Goal: Task Accomplishment & Management: Use online tool/utility

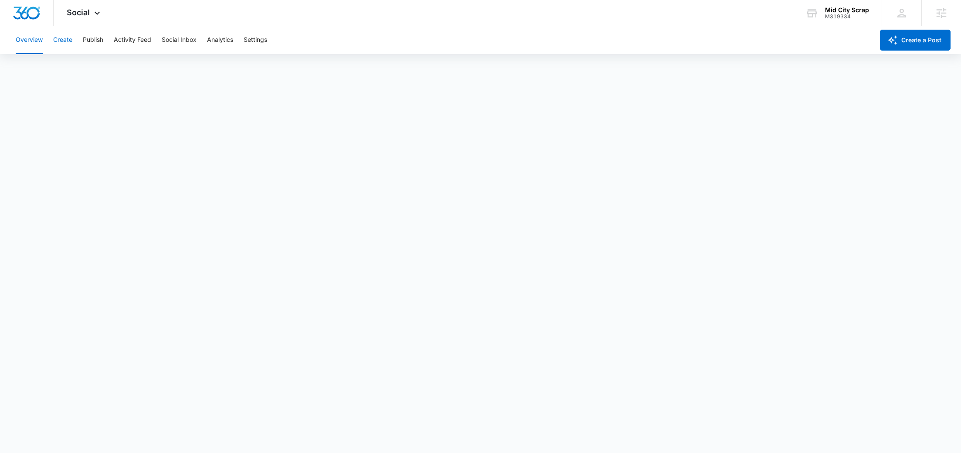
click at [66, 40] on button "Create" at bounding box center [62, 40] width 19 height 28
click at [99, 16] on icon at bounding box center [97, 15] width 10 height 10
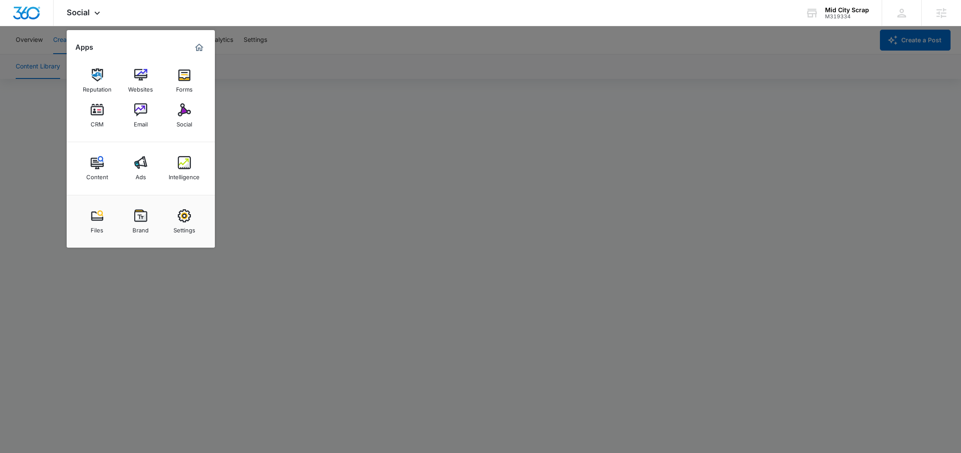
click at [492, 63] on div at bounding box center [480, 226] width 961 height 453
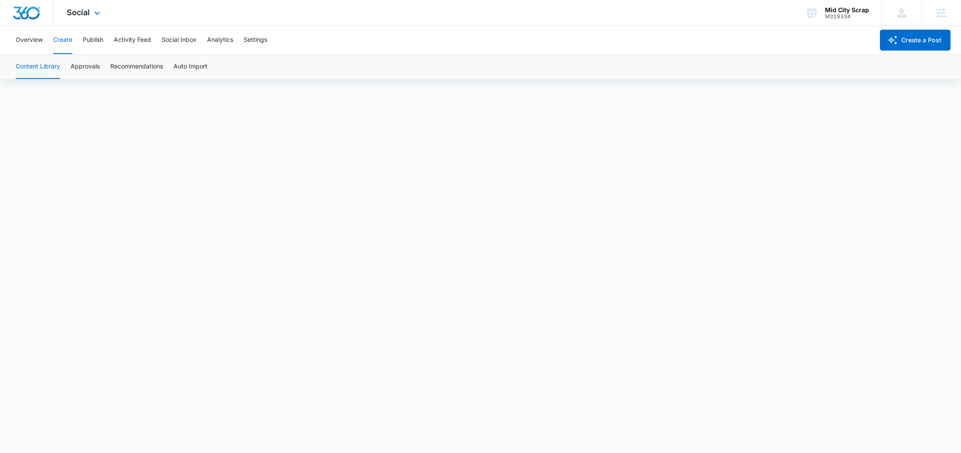
click at [81, 17] on span "Social" at bounding box center [78, 12] width 23 height 9
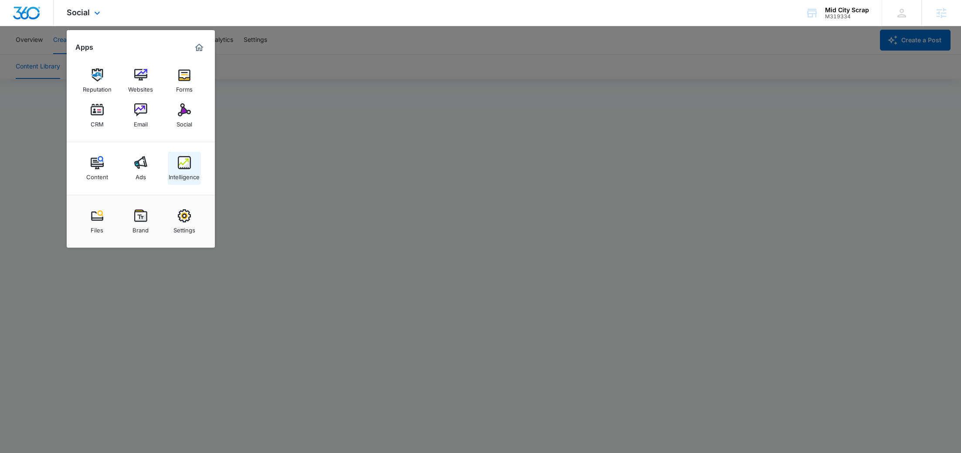
click at [181, 161] on img at bounding box center [184, 162] width 13 height 13
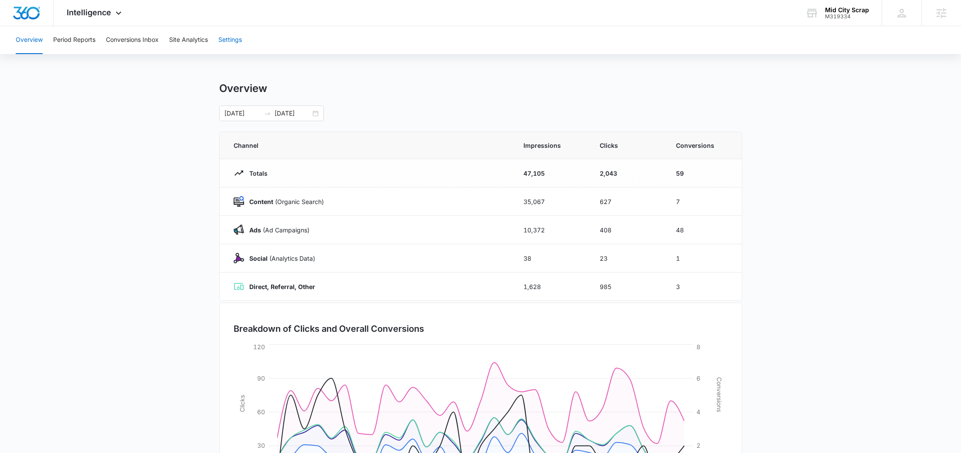
click at [238, 40] on button "Settings" at bounding box center [230, 40] width 24 height 28
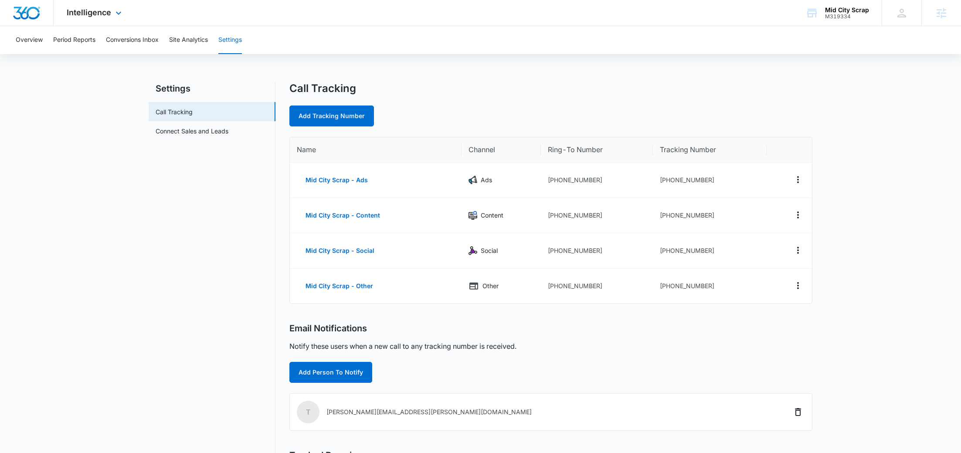
click at [80, 22] on div "Intelligence Apps Reputation Websites Forms CRM Email Social Content Ads Intell…" at bounding box center [95, 13] width 83 height 26
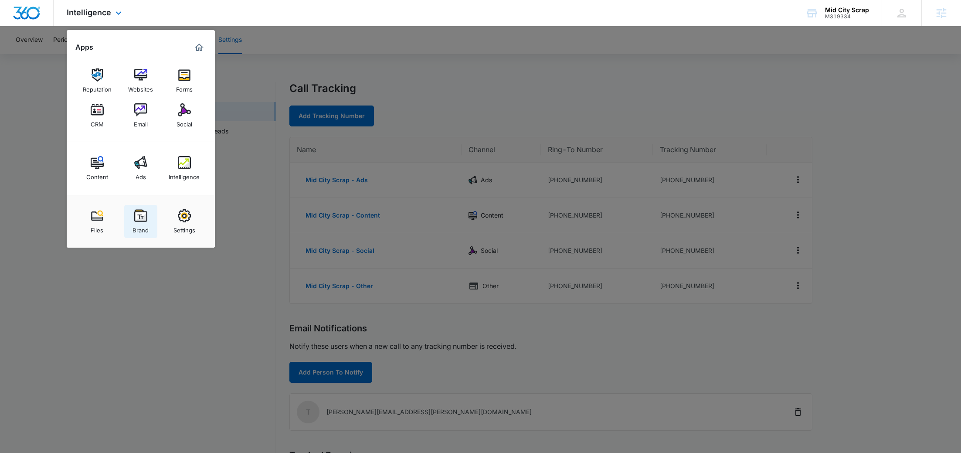
click at [145, 214] on img at bounding box center [140, 215] width 13 height 13
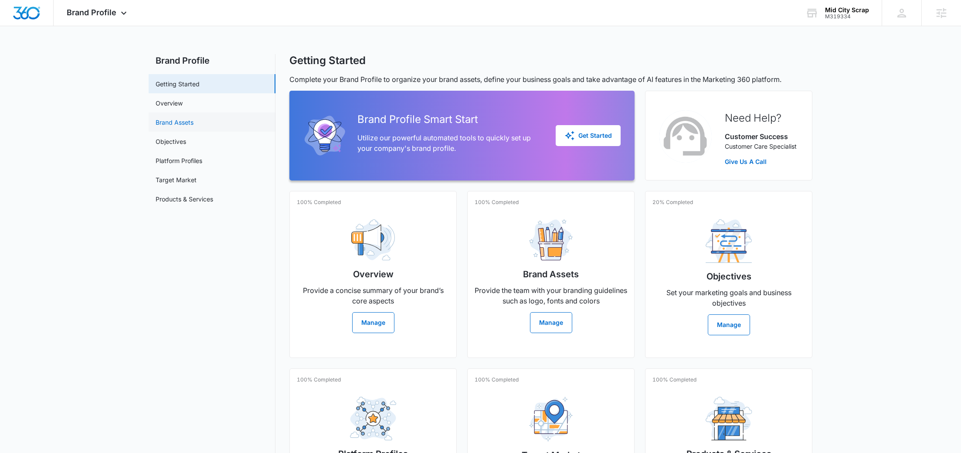
click at [194, 120] on link "Brand Assets" at bounding box center [175, 122] width 38 height 9
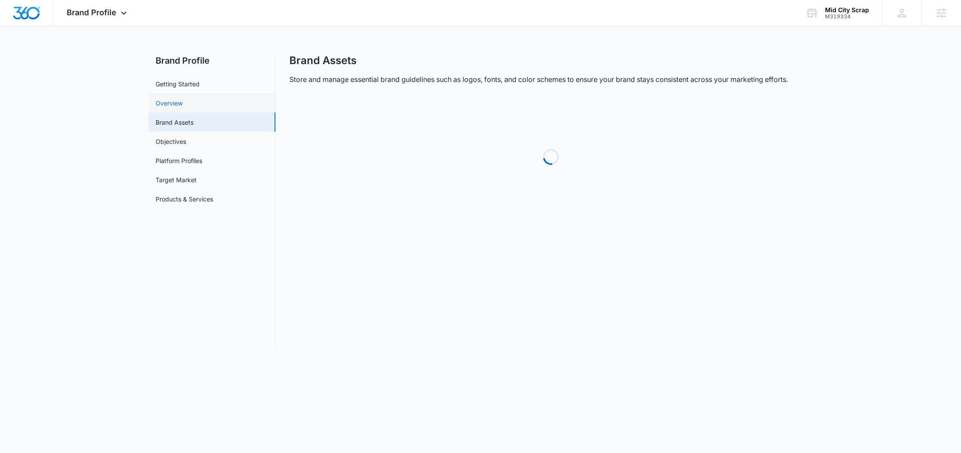
click at [183, 108] on link "Overview" at bounding box center [169, 103] width 27 height 9
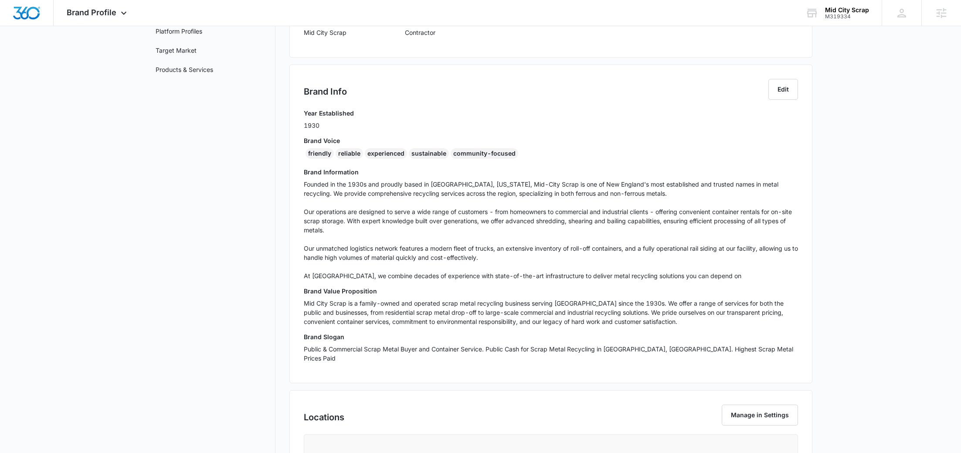
scroll to position [135, 0]
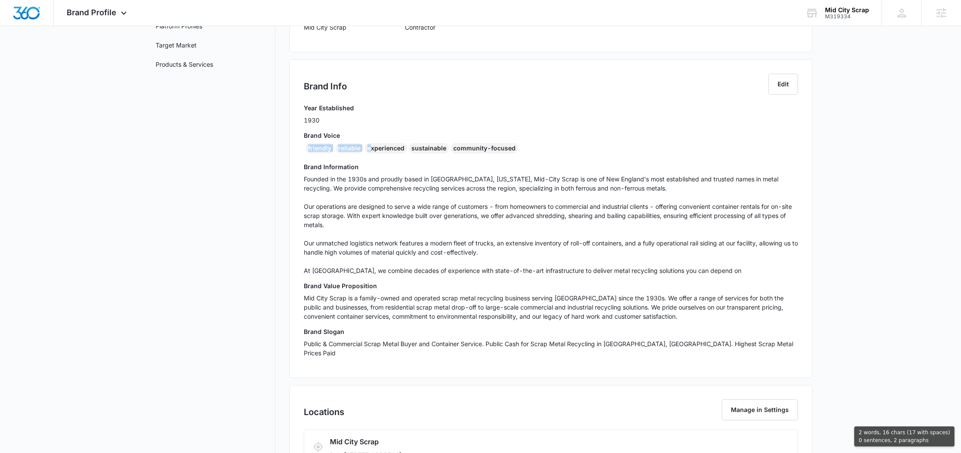
drag, startPoint x: 308, startPoint y: 148, endPoint x: 369, endPoint y: 147, distance: 61.1
click at [369, 147] on div "friendly reliable experienced sustainable community-focused" at bounding box center [551, 150] width 494 height 14
copy div "friendly reliable e"
click at [386, 148] on div "experienced" at bounding box center [386, 148] width 42 height 10
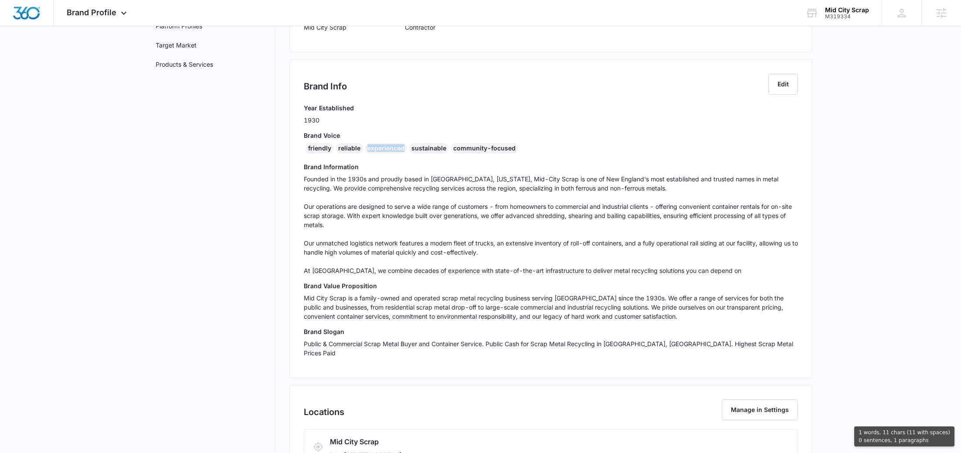
copy div "experienced"
click at [197, 41] on link "Target Market" at bounding box center [176, 45] width 41 height 9
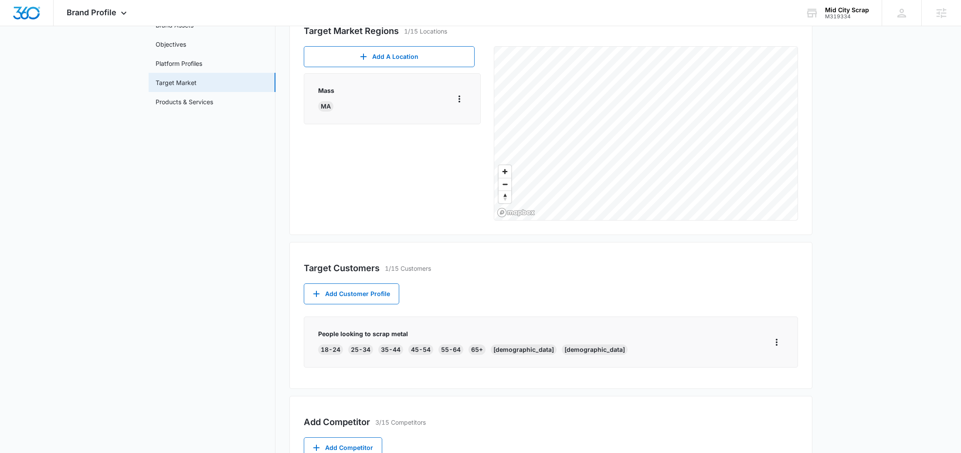
scroll to position [222, 0]
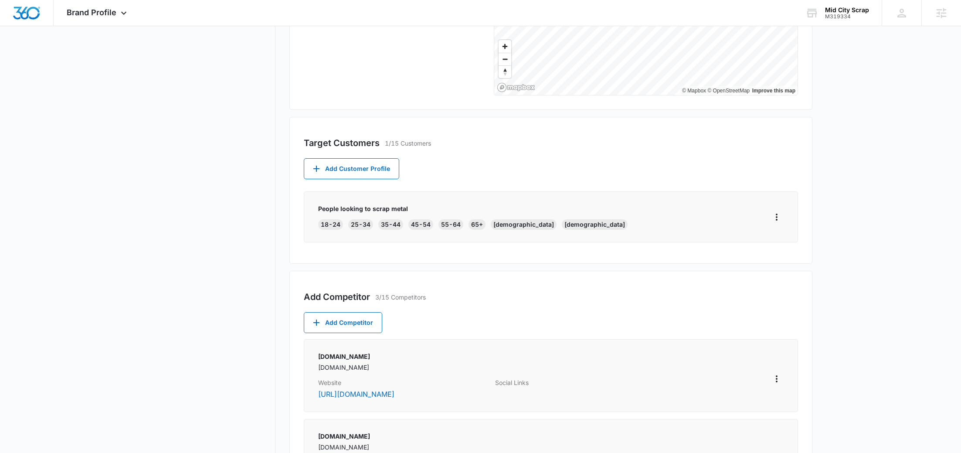
click at [342, 212] on p "People looking to scrap metal" at bounding box center [473, 208] width 310 height 9
copy p "People looking to scrap metal"
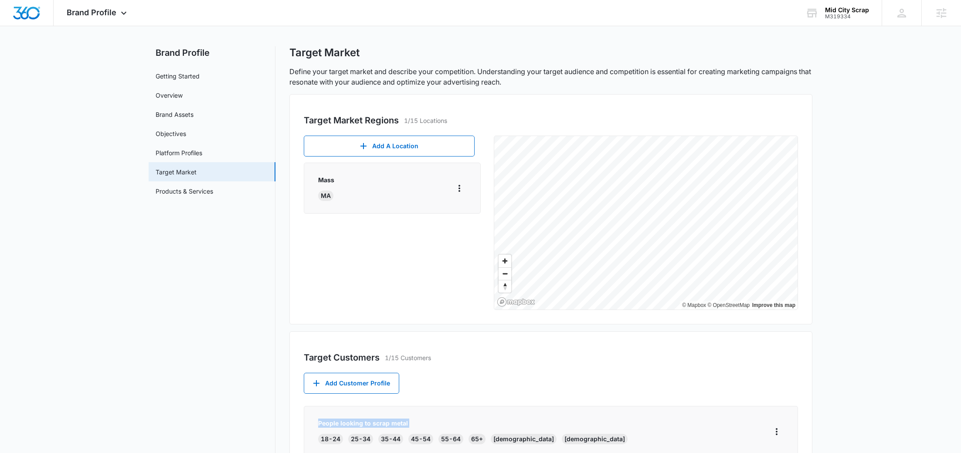
scroll to position [0, 0]
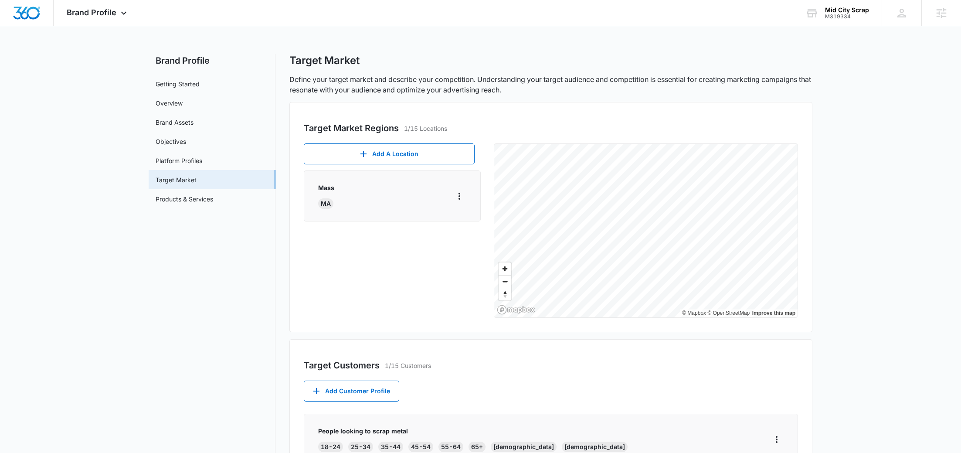
click at [326, 202] on div "MA" at bounding box center [325, 203] width 15 height 10
copy div "MA"
click at [106, 15] on span "Brand Profile" at bounding box center [92, 12] width 50 height 9
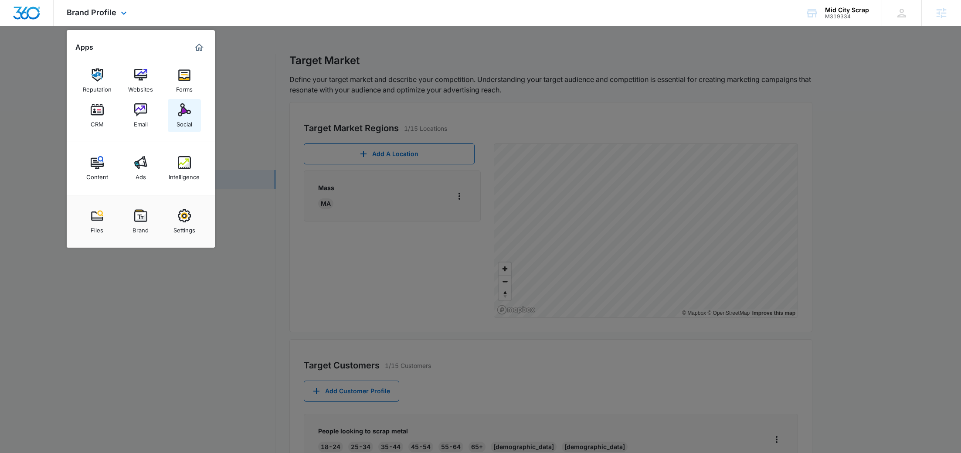
click at [191, 116] on link "Social" at bounding box center [184, 115] width 33 height 33
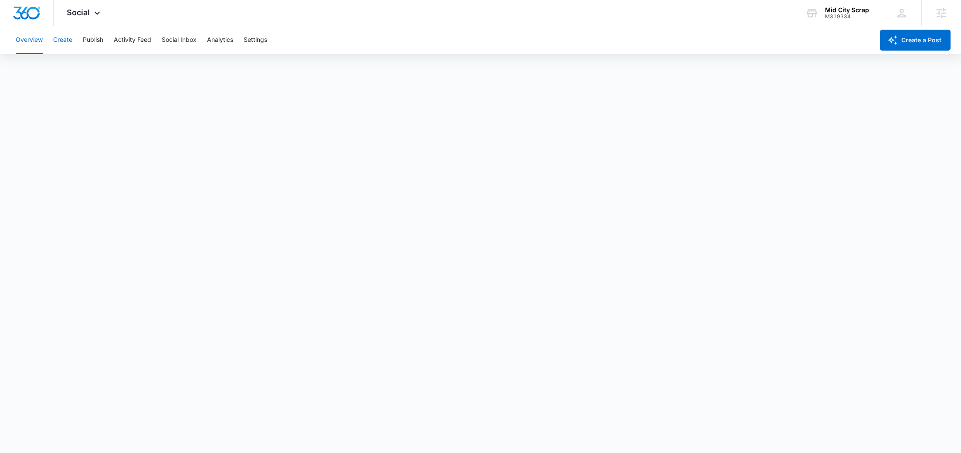
click at [61, 45] on button "Create" at bounding box center [62, 40] width 19 height 28
click at [97, 46] on button "Publish" at bounding box center [93, 40] width 20 height 28
click at [65, 68] on button "Schedules" at bounding box center [67, 67] width 30 height 24
click at [68, 47] on button "Create" at bounding box center [62, 40] width 19 height 28
click at [76, 61] on button "Approvals" at bounding box center [85, 67] width 29 height 24
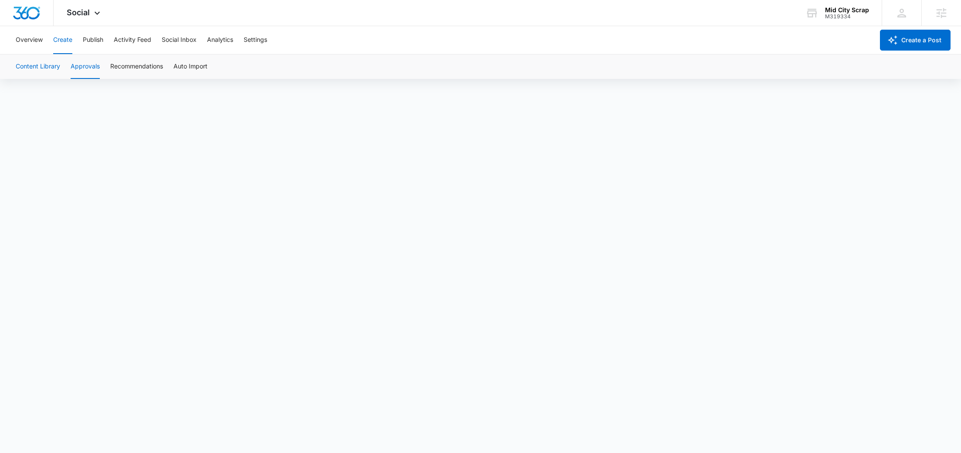
click at [36, 71] on button "Content Library" at bounding box center [38, 67] width 44 height 24
click at [87, 68] on button "Approvals" at bounding box center [85, 67] width 29 height 24
click at [88, 62] on button "Approvals" at bounding box center [85, 67] width 29 height 24
click at [87, 41] on button "Publish" at bounding box center [93, 40] width 20 height 28
click at [73, 66] on button "Schedules" at bounding box center [67, 67] width 30 height 24
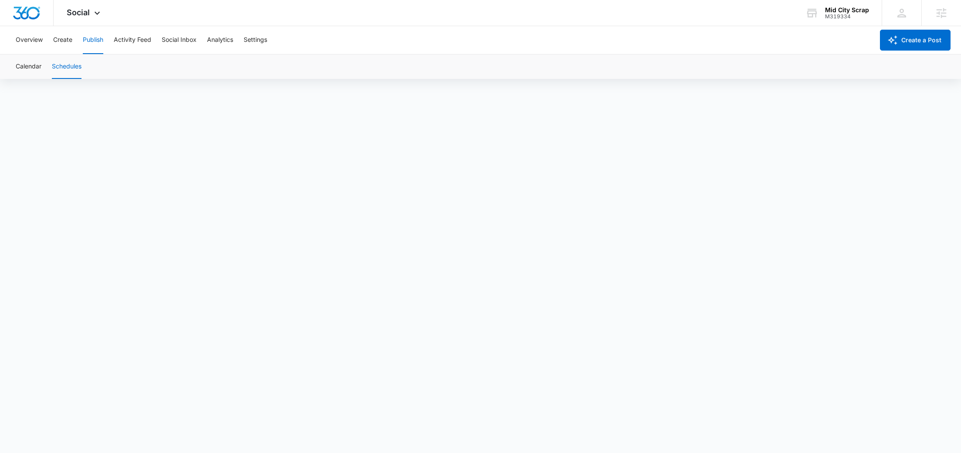
click at [53, 42] on div "Overview Create Publish Activity Feed Social Inbox Analytics Settings" at bounding box center [442, 40] width 864 height 28
click at [65, 41] on button "Create" at bounding box center [62, 40] width 19 height 28
click at [96, 13] on icon at bounding box center [97, 15] width 10 height 10
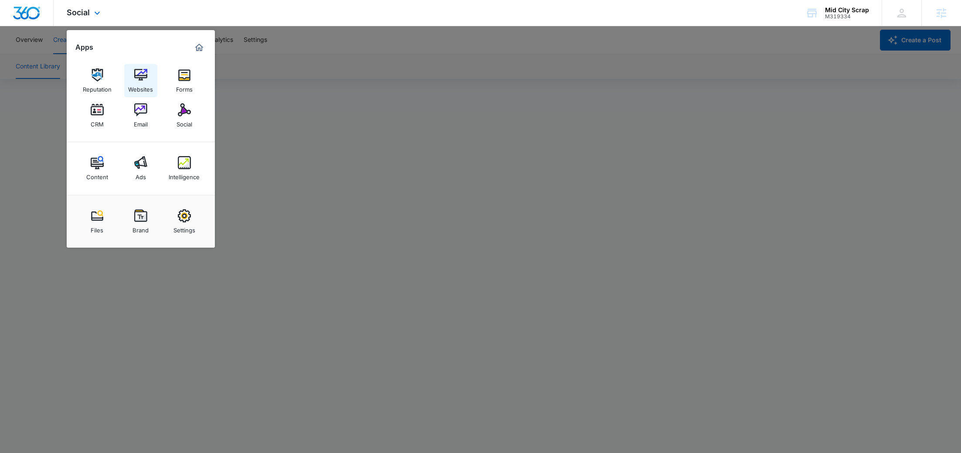
click at [139, 82] on div "Websites" at bounding box center [140, 87] width 25 height 11
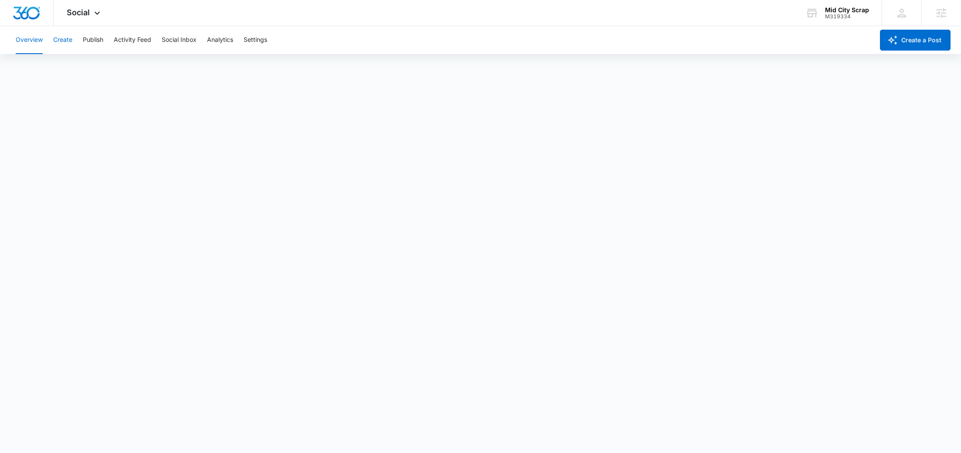
click at [62, 46] on button "Create" at bounding box center [62, 40] width 19 height 28
click at [87, 70] on button "Approvals" at bounding box center [85, 67] width 29 height 24
click at [91, 34] on button "Publish" at bounding box center [93, 40] width 20 height 28
click at [72, 63] on button "Schedules" at bounding box center [67, 67] width 30 height 24
click at [61, 44] on button "Create" at bounding box center [62, 40] width 19 height 28
